Goal: Task Accomplishment & Management: Complete application form

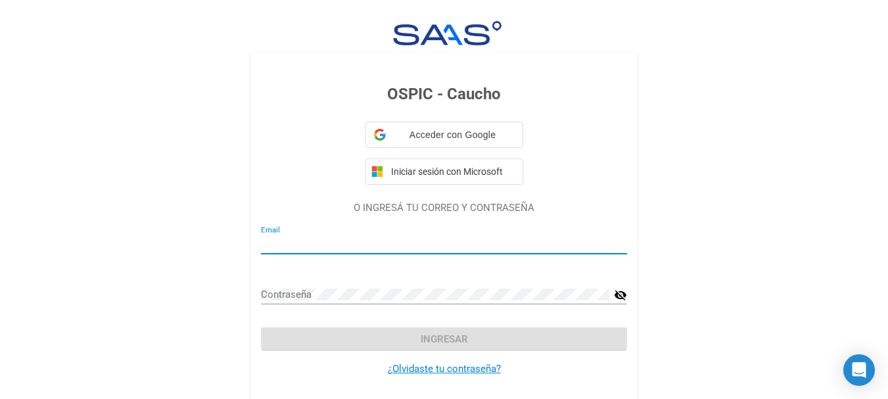
type input "[EMAIL_ADDRESS][DOMAIN_NAME]"
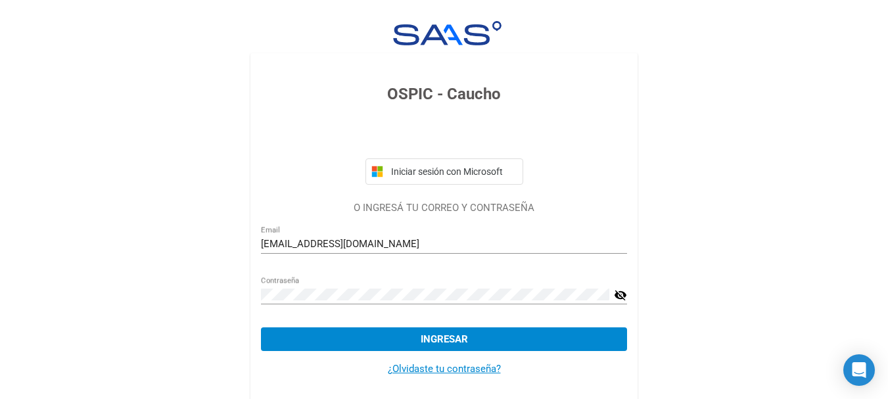
click at [621, 296] on mat-icon "visibility_off" at bounding box center [620, 295] width 13 height 16
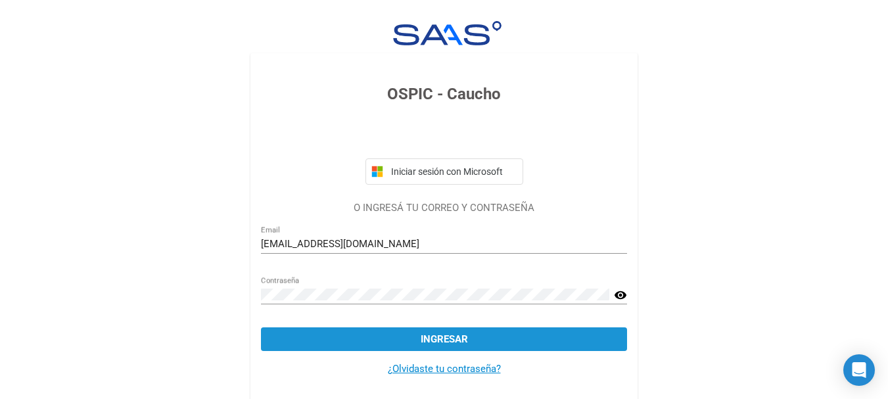
click at [449, 339] on span "Ingresar" at bounding box center [444, 339] width 47 height 12
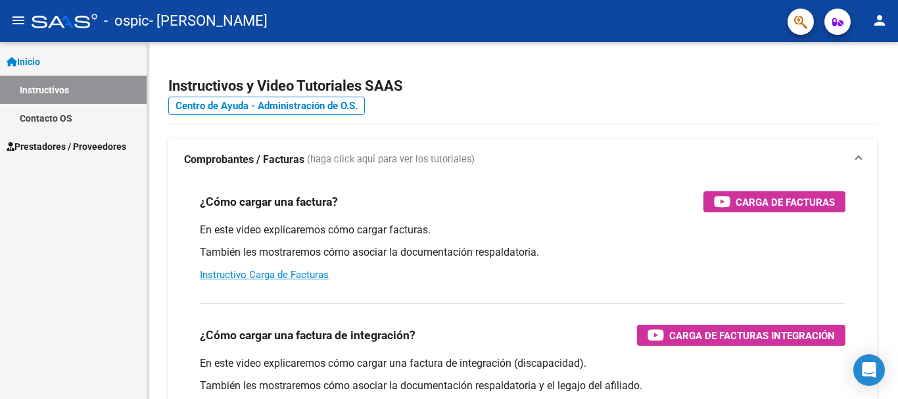
click at [40, 64] on span "Inicio" at bounding box center [24, 62] width 34 height 14
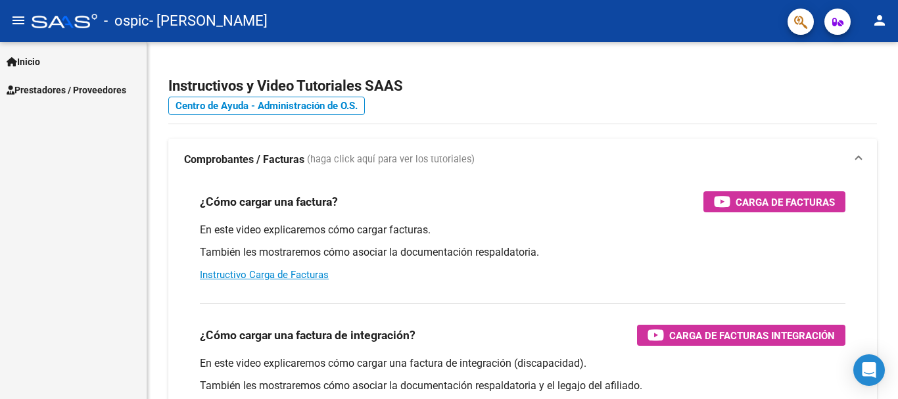
click at [47, 93] on span "Prestadores / Proveedores" at bounding box center [67, 90] width 120 height 14
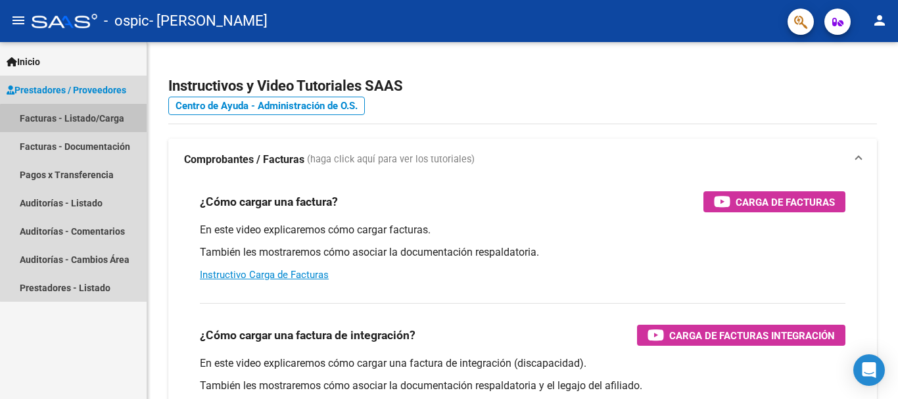
click at [84, 123] on link "Facturas - Listado/Carga" at bounding box center [73, 118] width 147 height 28
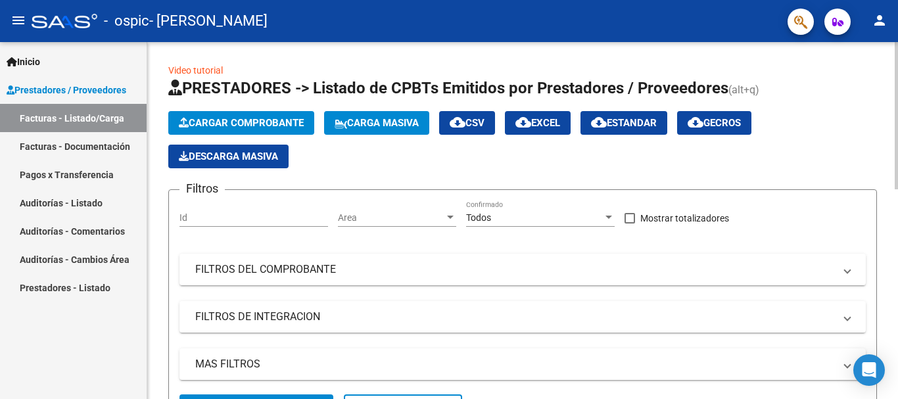
click at [264, 122] on span "Cargar Comprobante" at bounding box center [241, 123] width 125 height 12
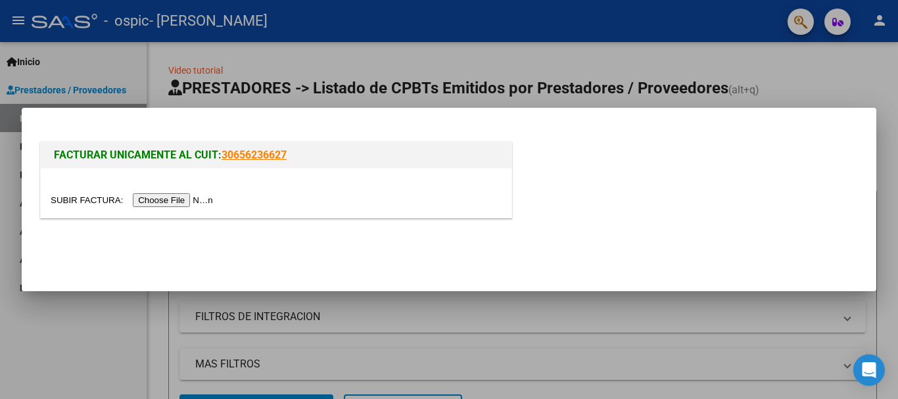
click at [182, 200] on input "file" at bounding box center [134, 200] width 166 height 14
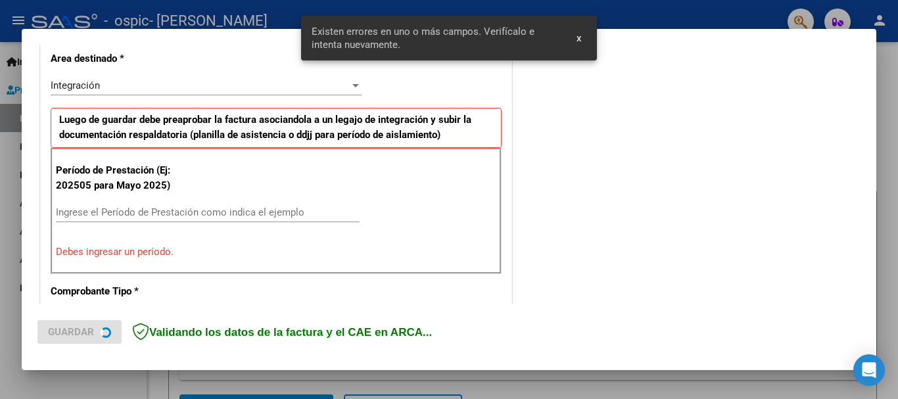
scroll to position [328, 0]
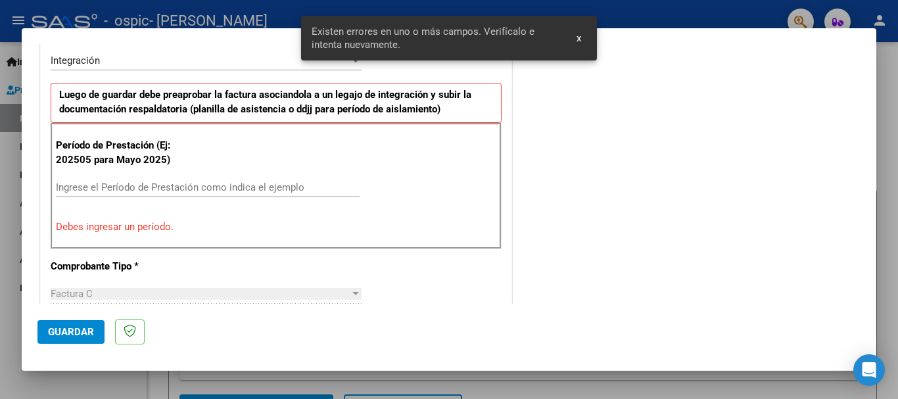
click at [582, 36] on button "x" at bounding box center [579, 38] width 26 height 24
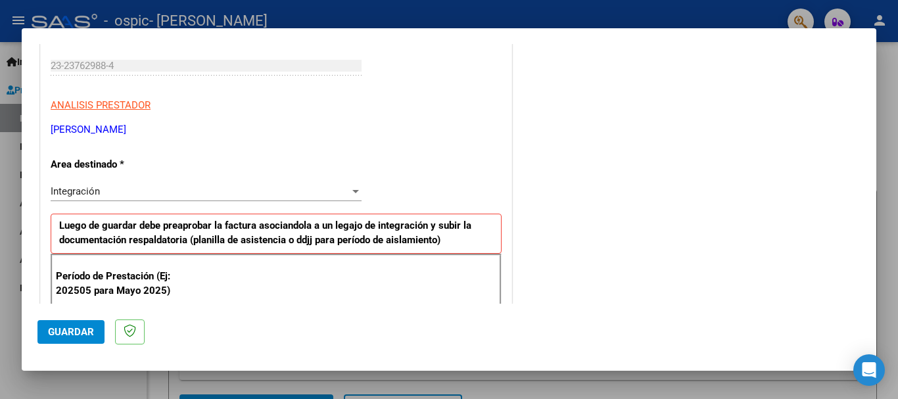
scroll to position [329, 0]
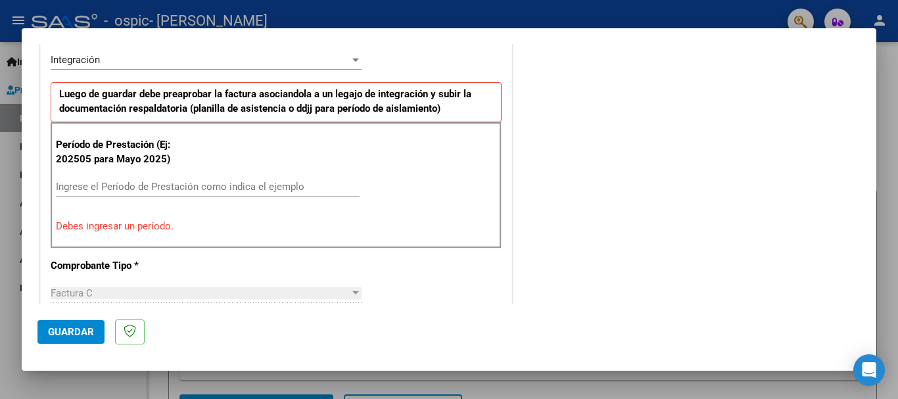
click at [203, 181] on input "Ingrese el Período de Prestación como indica el ejemplo" at bounding box center [208, 187] width 304 height 12
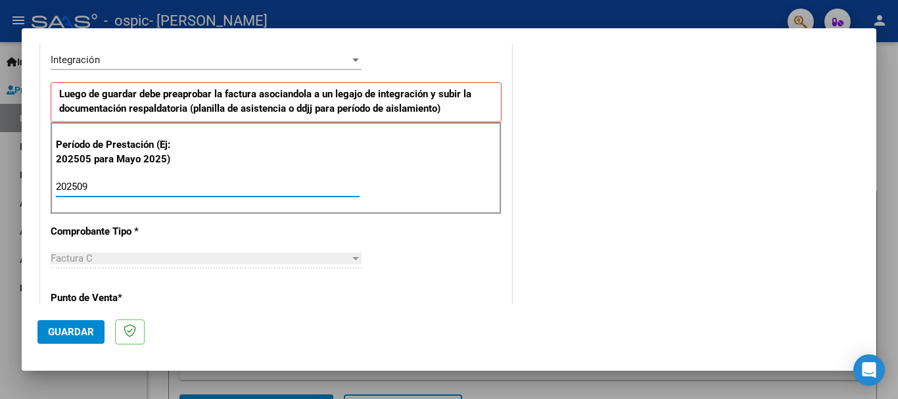
type input "202509"
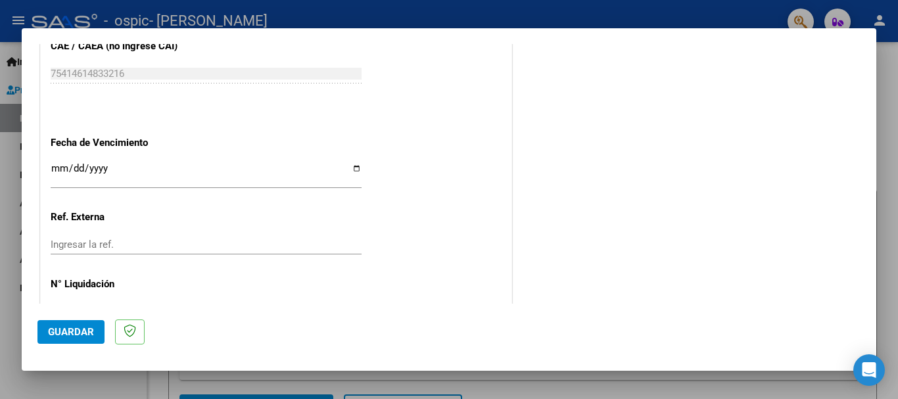
scroll to position [898, 0]
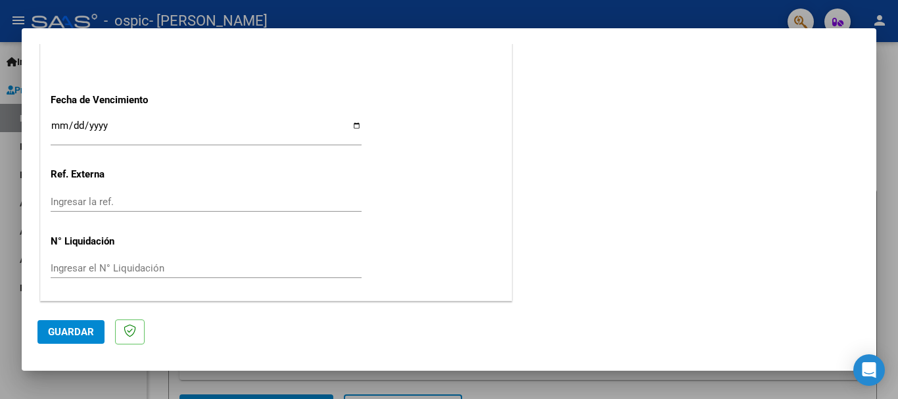
click at [62, 333] on span "Guardar" at bounding box center [71, 332] width 46 height 12
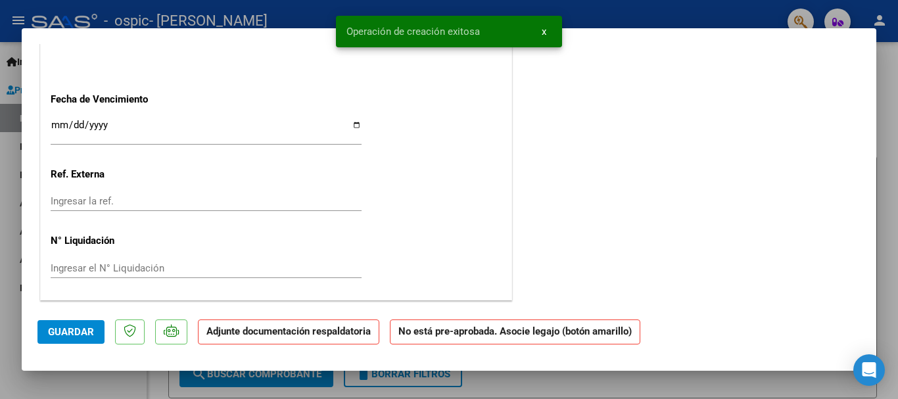
scroll to position [0, 0]
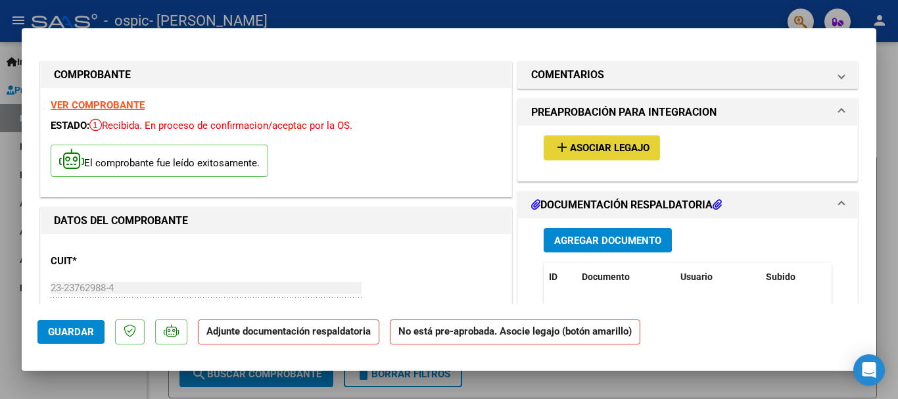
click at [590, 146] on span "Asociar Legajo" at bounding box center [610, 149] width 80 height 12
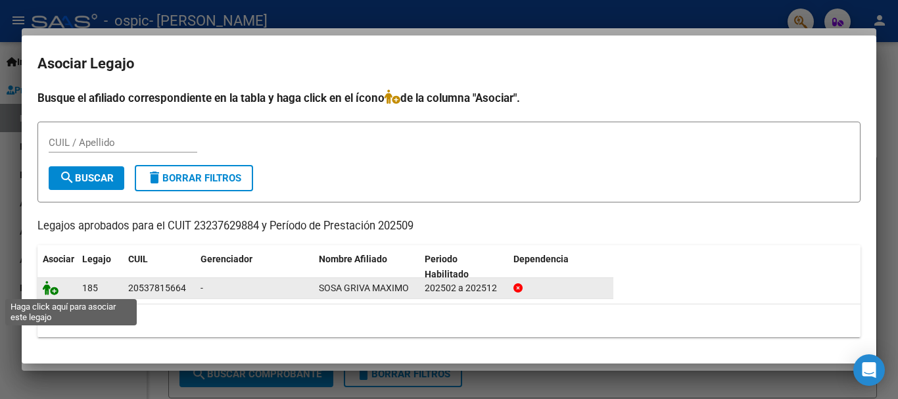
click at [54, 293] on icon at bounding box center [51, 288] width 16 height 14
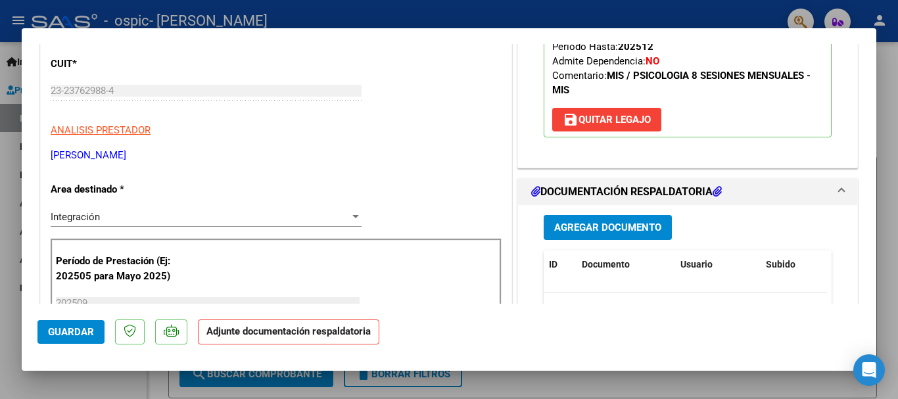
scroll to position [263, 0]
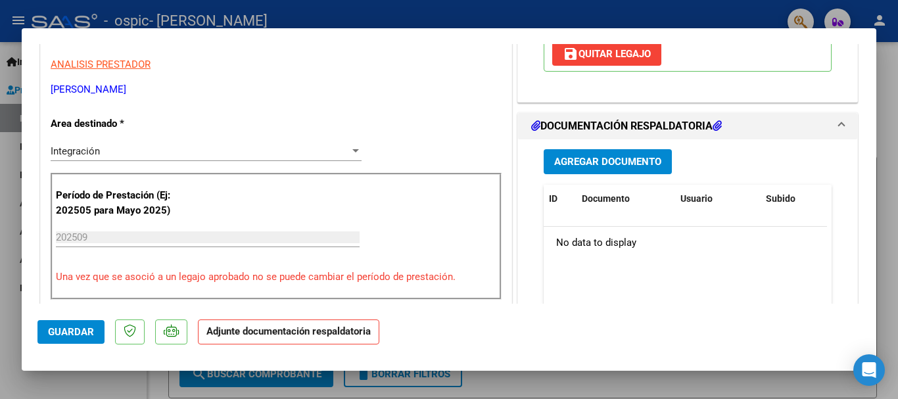
click at [612, 128] on h1 "DOCUMENTACIÓN RESPALDATORIA" at bounding box center [626, 126] width 191 height 16
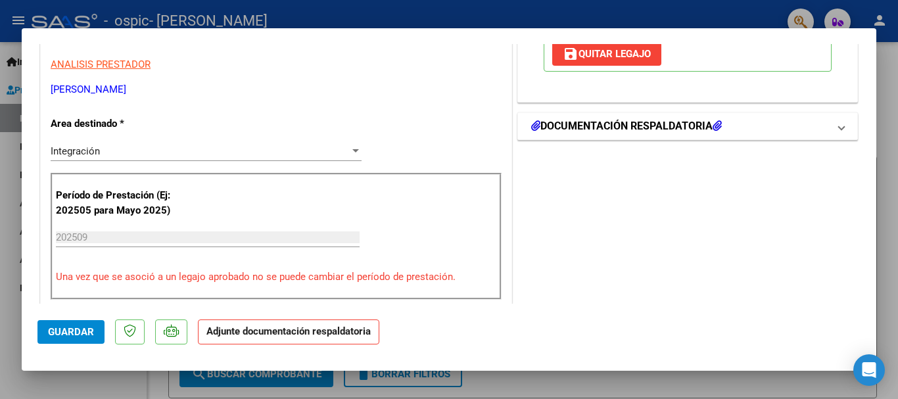
click at [612, 128] on h1 "DOCUMENTACIÓN RESPALDATORIA" at bounding box center [626, 126] width 191 height 16
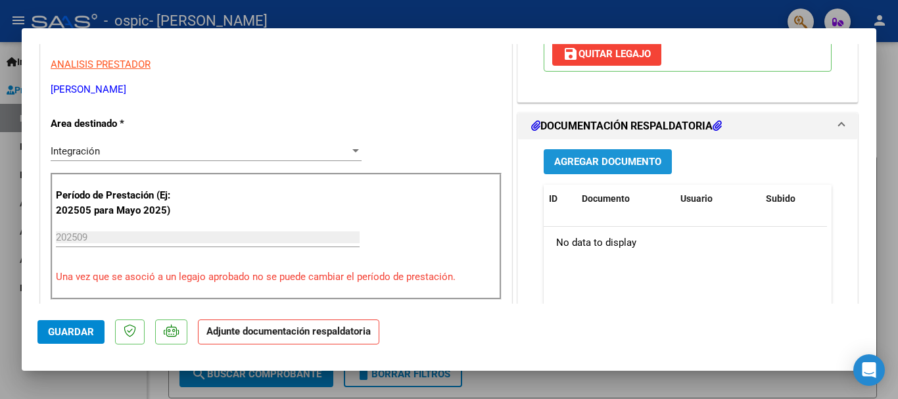
click at [610, 164] on span "Agregar Documento" at bounding box center [607, 162] width 107 height 12
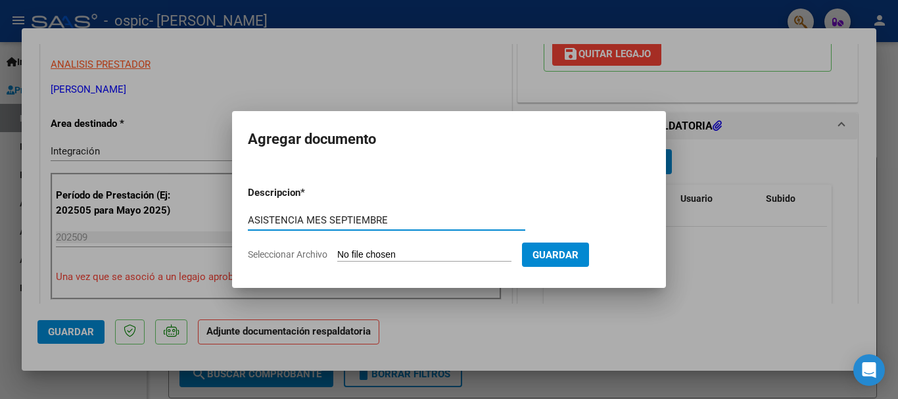
type input "ASISTENCIA MES SEPTIEMBRE"
click at [392, 254] on input "Seleccionar Archivo" at bounding box center [424, 255] width 174 height 12
type input "C:\fakepath\ASISTENCIA MAXIMO -SEPTIEMBRE.pdf"
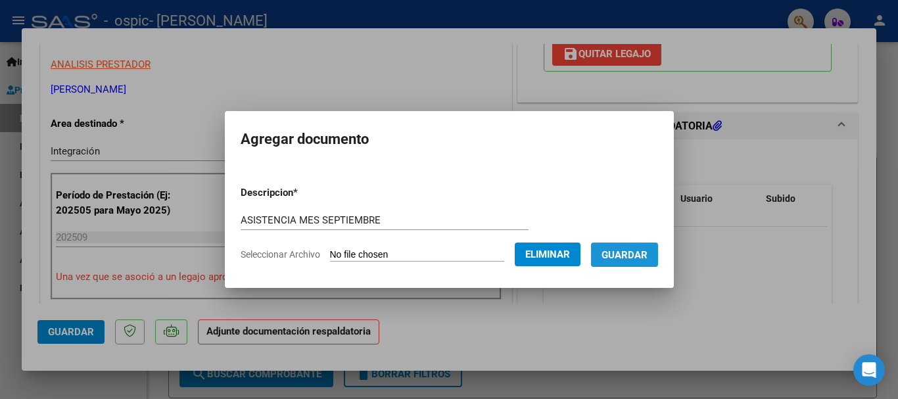
click at [627, 260] on span "Guardar" at bounding box center [625, 255] width 46 height 12
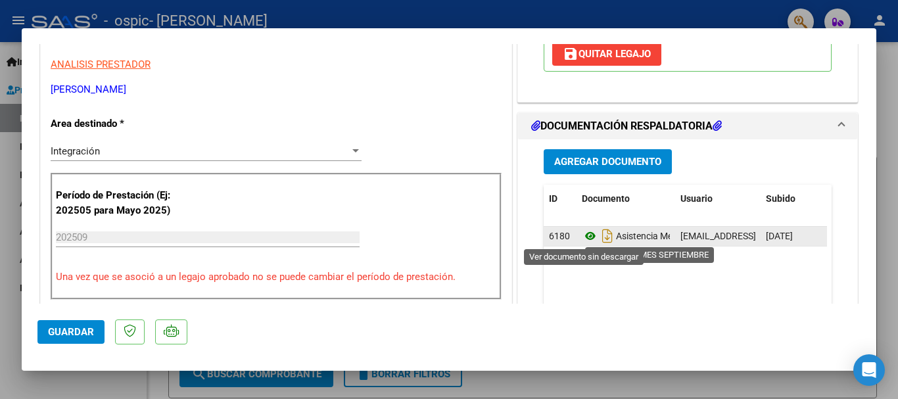
click at [582, 235] on icon at bounding box center [590, 236] width 17 height 16
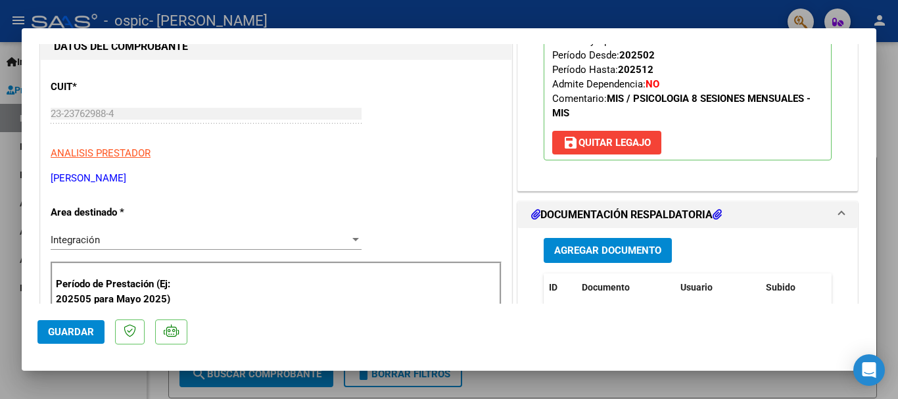
scroll to position [917, 0]
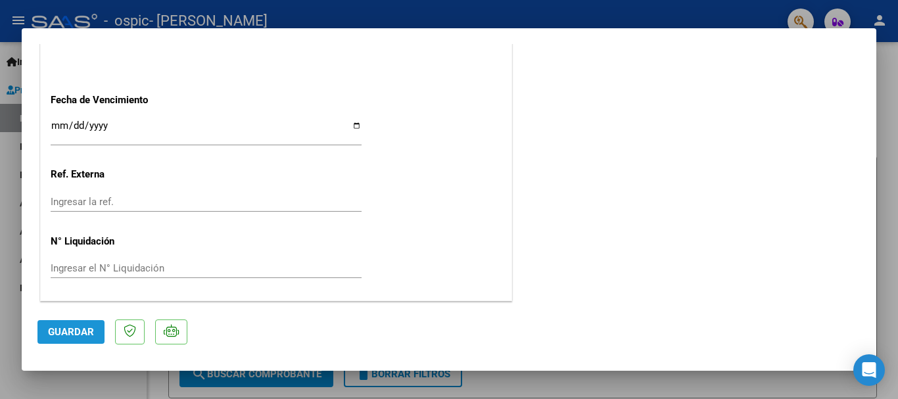
click at [62, 335] on span "Guardar" at bounding box center [71, 332] width 46 height 12
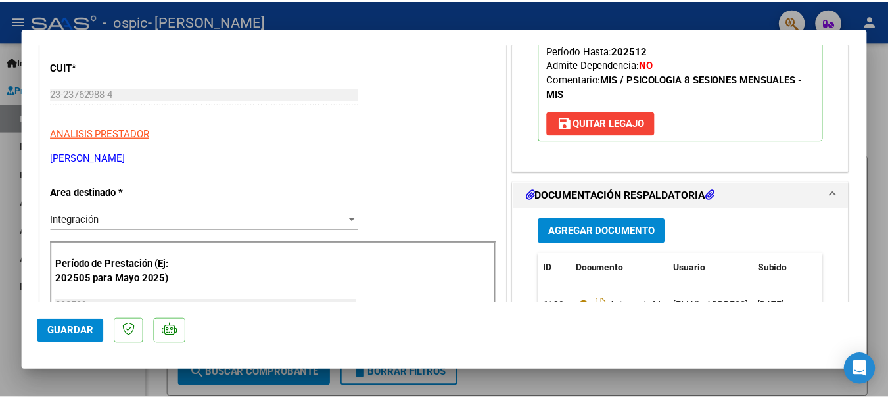
scroll to position [0, 0]
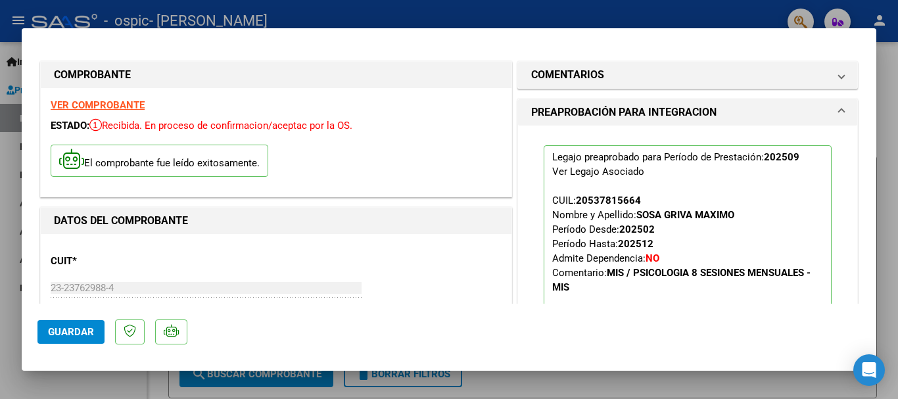
click at [594, 14] on div at bounding box center [449, 199] width 898 height 399
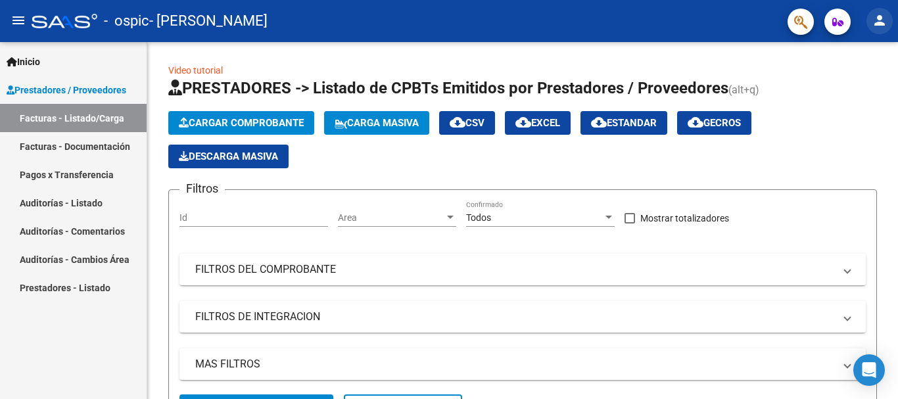
click at [874, 19] on mat-icon "person" at bounding box center [880, 20] width 16 height 16
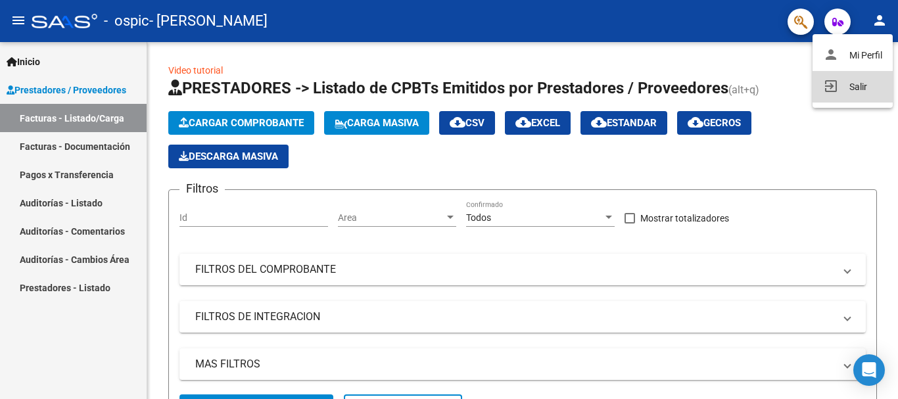
click at [852, 90] on button "exit_to_app Salir" at bounding box center [853, 87] width 80 height 32
